Goal: Transaction & Acquisition: Purchase product/service

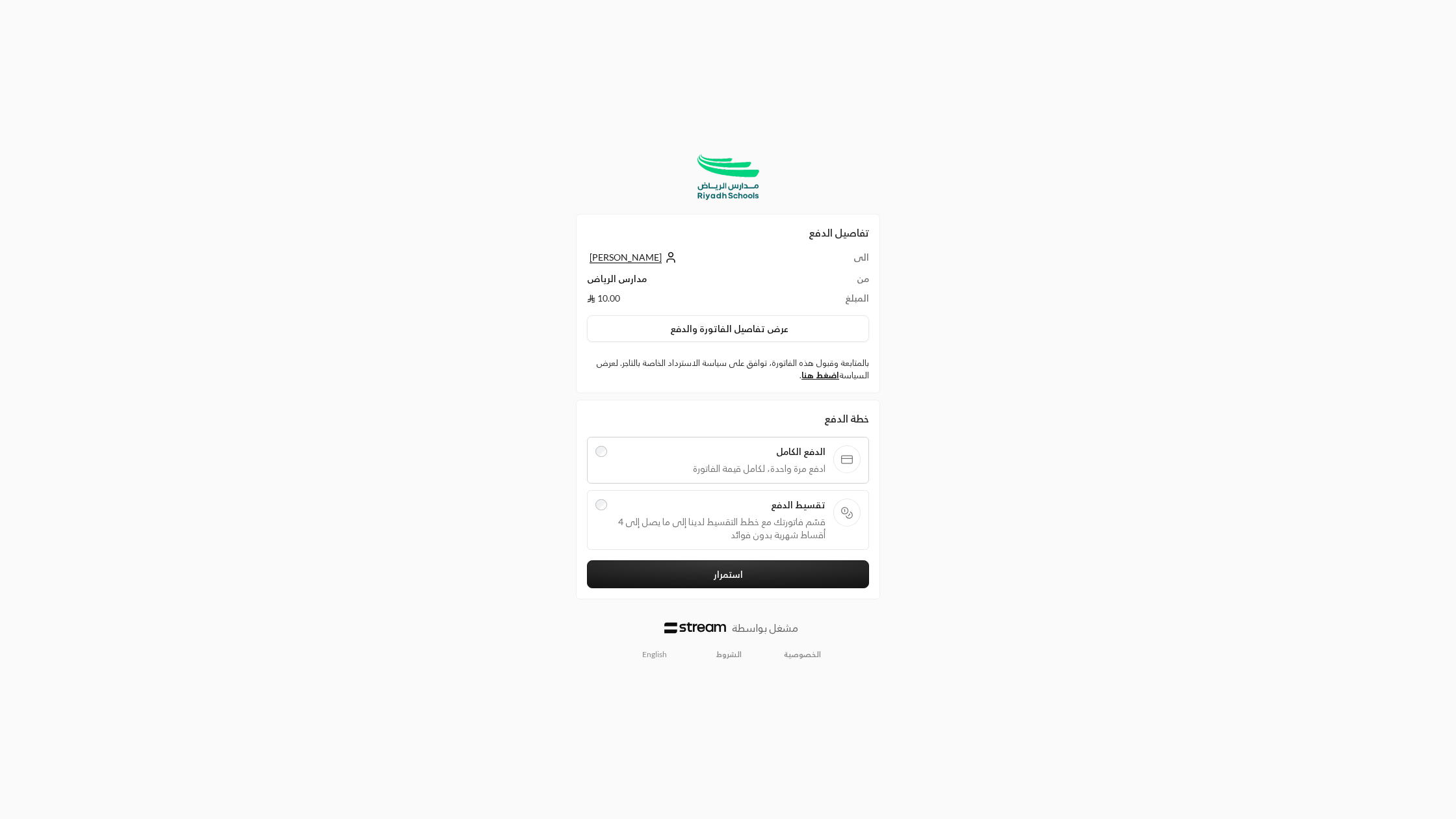
drag, startPoint x: 745, startPoint y: 453, endPoint x: 753, endPoint y: 451, distance: 8.2
click at [769, 451] on span "الدفع الكامل" at bounding box center [720, 452] width 211 height 13
click at [658, 657] on link "English" at bounding box center [655, 655] width 39 height 21
